Goal: Task Accomplishment & Management: Use online tool/utility

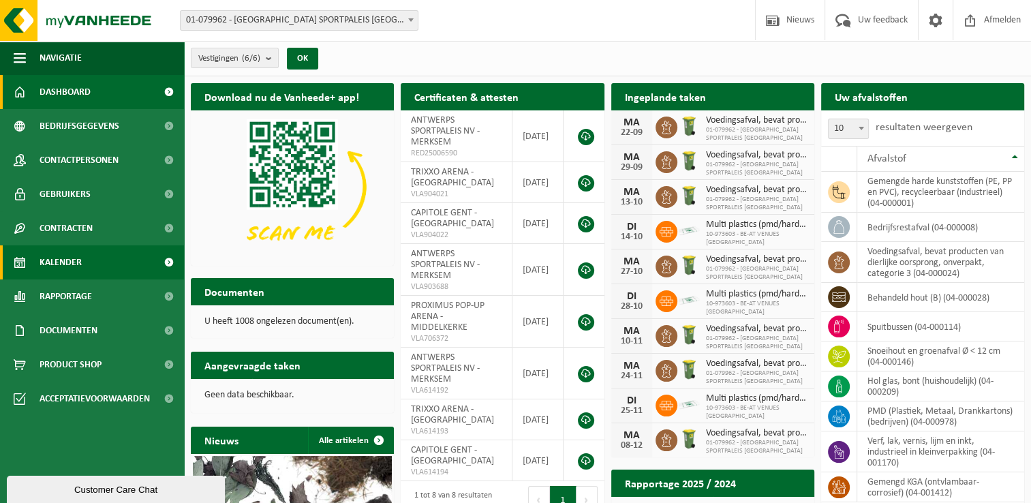
click at [166, 262] on span at bounding box center [168, 262] width 31 height 34
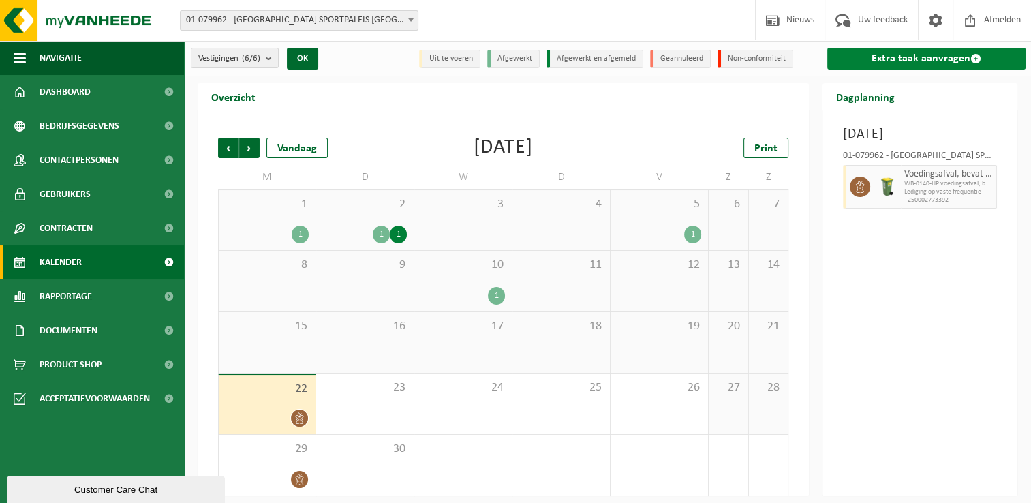
click at [974, 59] on span at bounding box center [975, 58] width 11 height 11
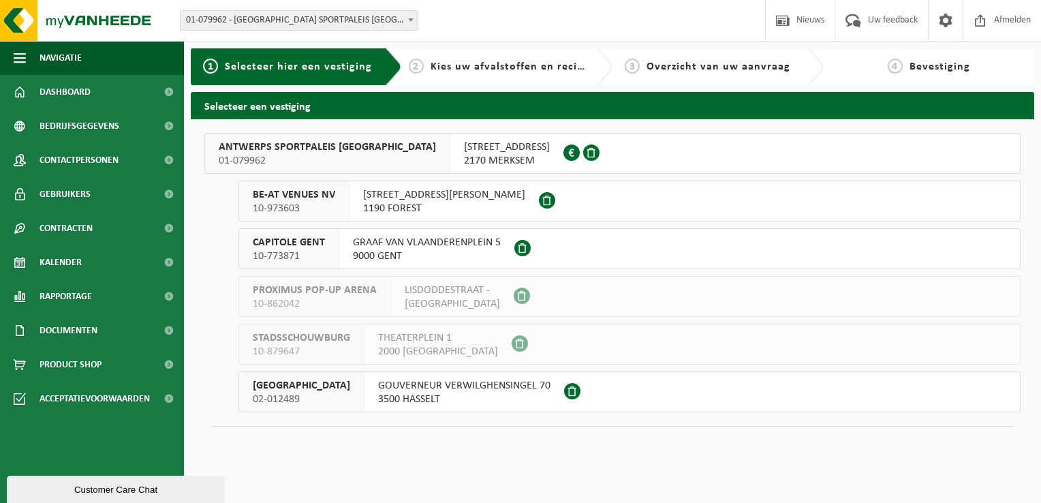
click at [318, 159] on span "01-079962" at bounding box center [327, 161] width 217 height 14
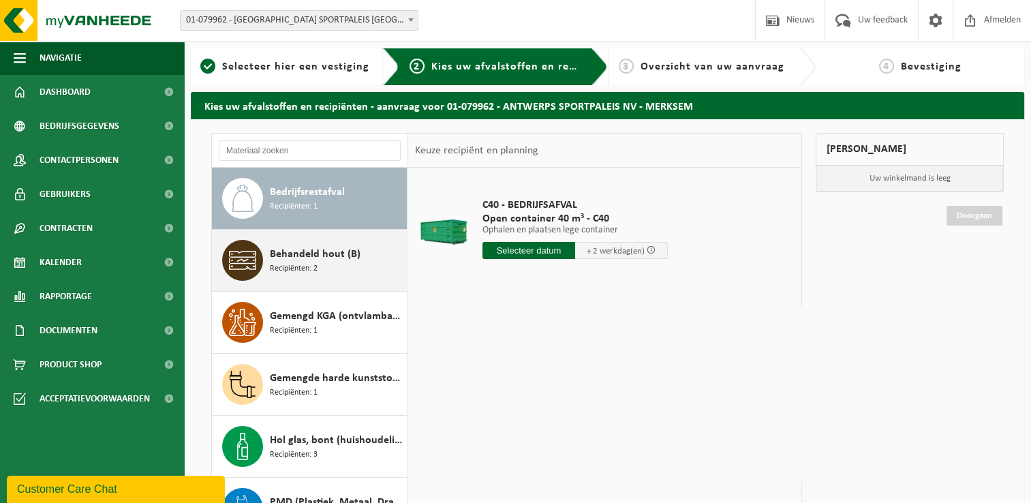
click at [360, 275] on div "Behandeld hout (B) Recipiënten: 2" at bounding box center [337, 260] width 134 height 41
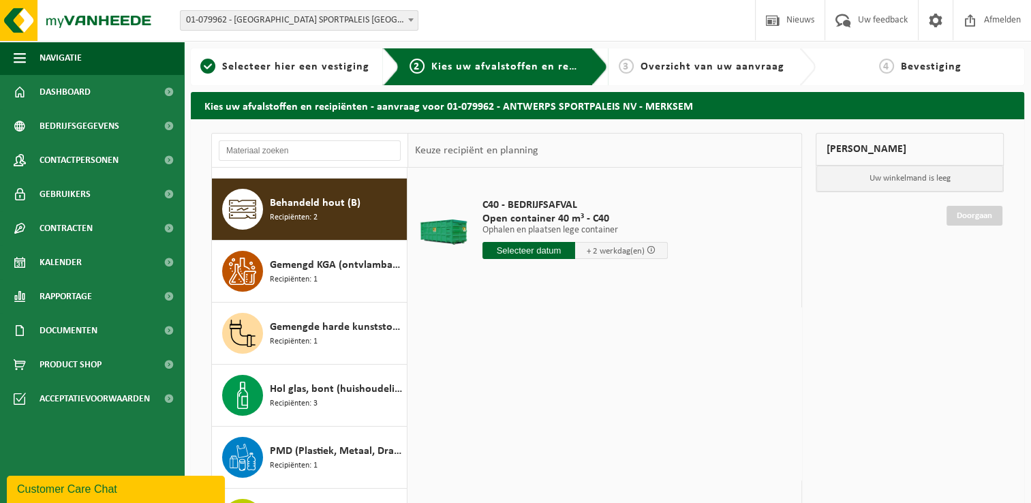
scroll to position [61, 0]
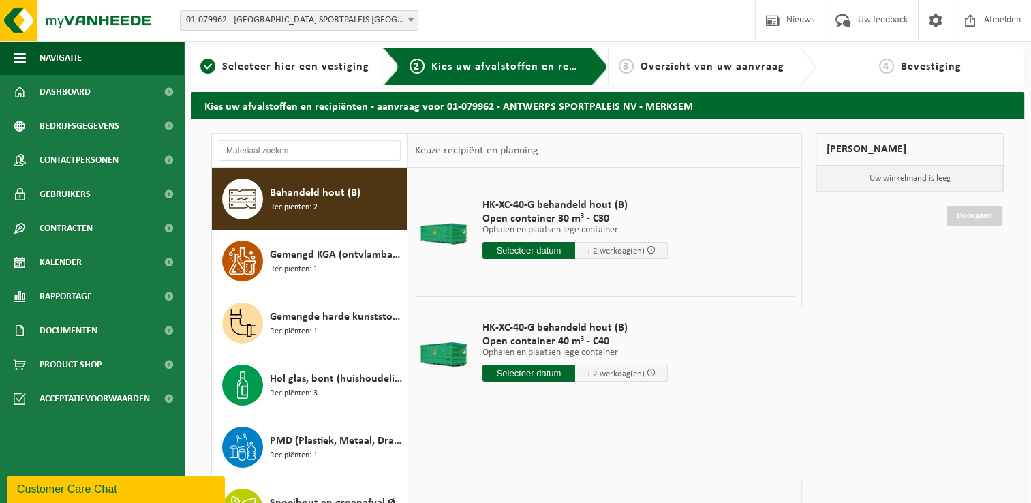
click at [521, 373] on input "text" at bounding box center [528, 373] width 93 height 17
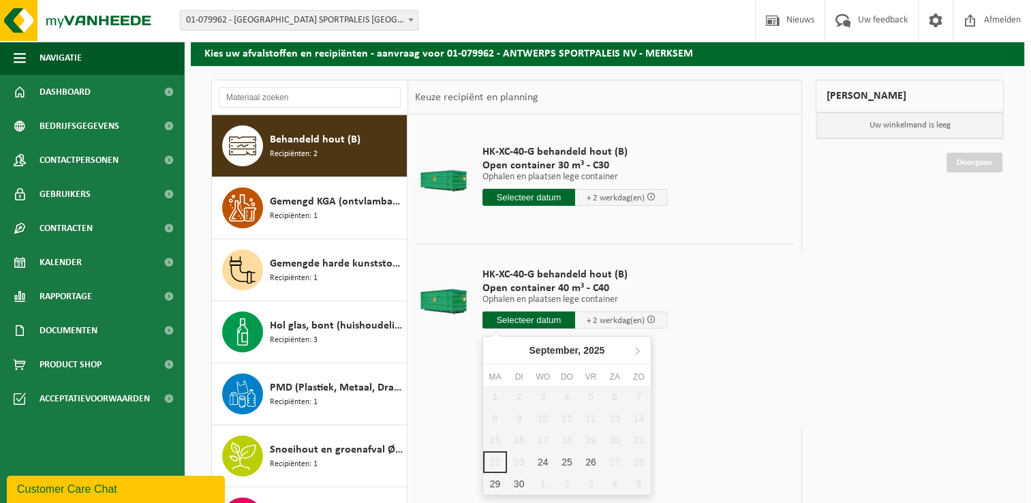
scroll to position [136, 0]
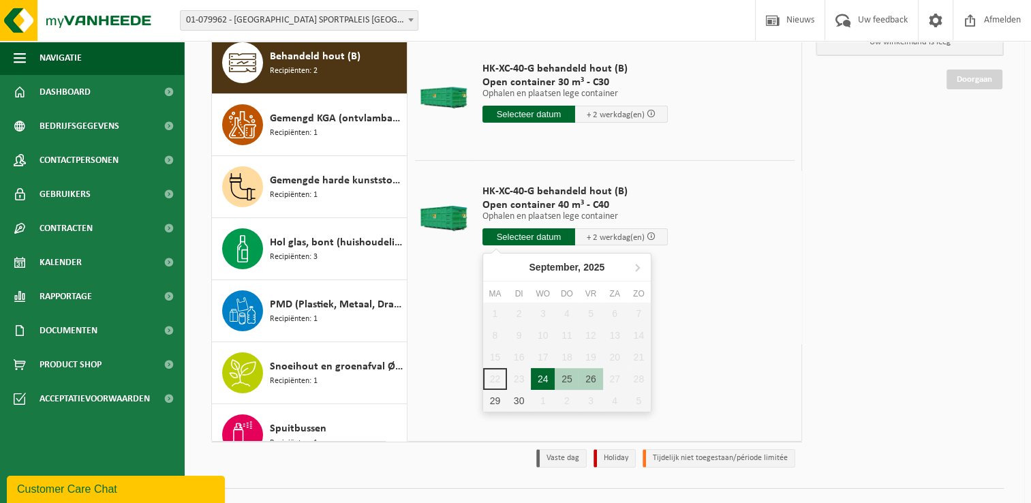
click at [538, 381] on div "24" at bounding box center [543, 379] width 24 height 22
type input "Van 2025-09-24"
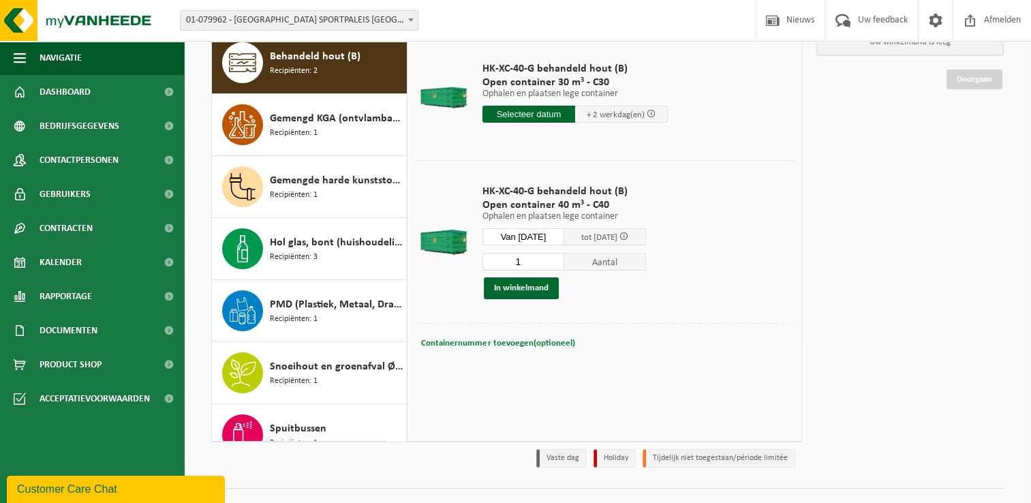
click at [480, 345] on span "Containernummer toevoegen(optioneel)" at bounding box center [497, 343] width 153 height 9
type input "C40-1395"
click at [538, 285] on button "In winkelmand" at bounding box center [521, 288] width 75 height 22
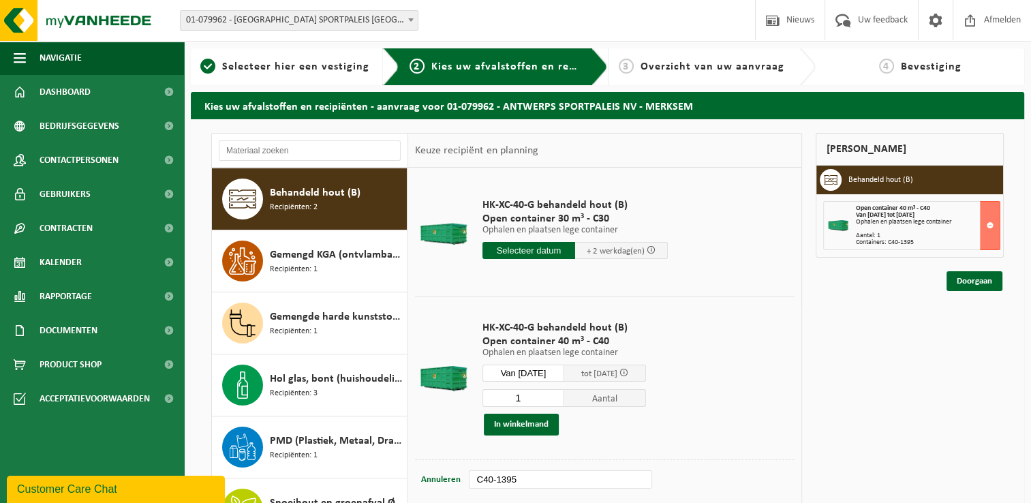
scroll to position [0, 0]
click at [973, 279] on link "Doorgaan" at bounding box center [974, 281] width 56 height 20
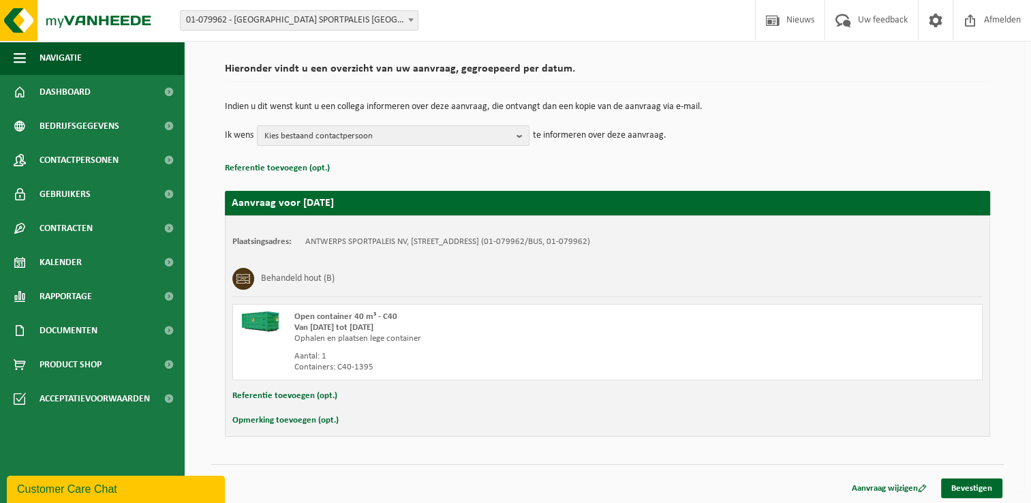
scroll to position [91, 0]
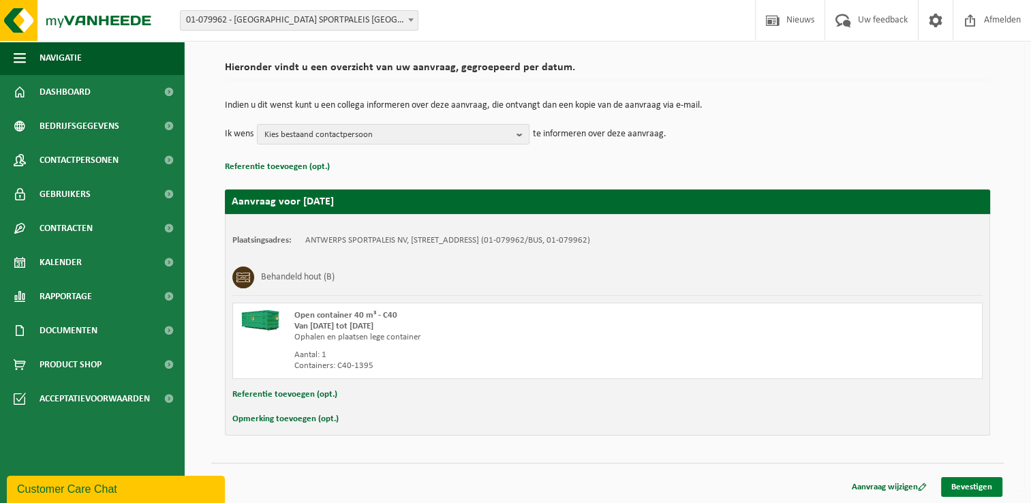
click at [963, 481] on link "Bevestigen" at bounding box center [971, 487] width 61 height 20
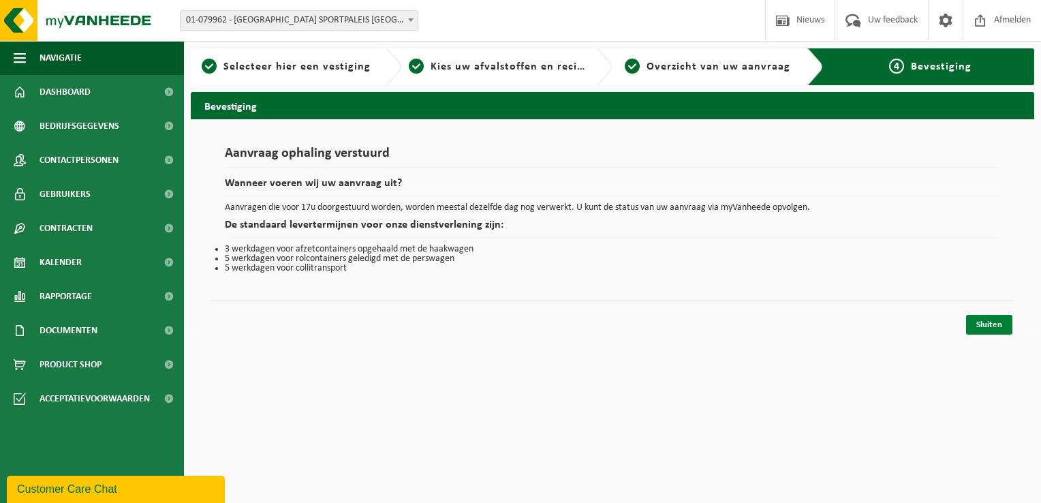
click at [991, 328] on link "Sluiten" at bounding box center [989, 325] width 46 height 20
